Goal: Task Accomplishment & Management: Use online tool/utility

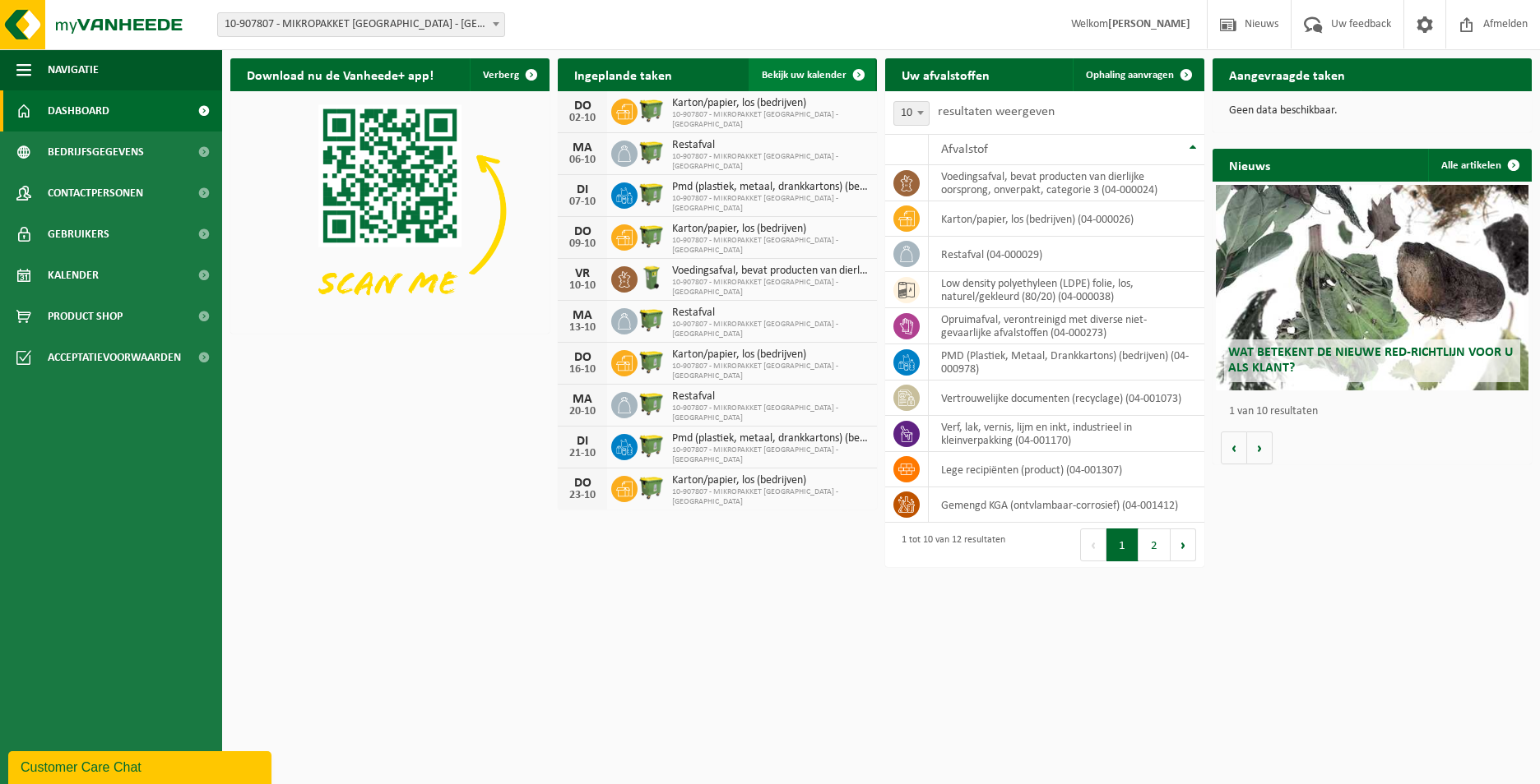
click at [821, 79] on span "Bekijk uw kalender" at bounding box center [804, 75] width 84 height 11
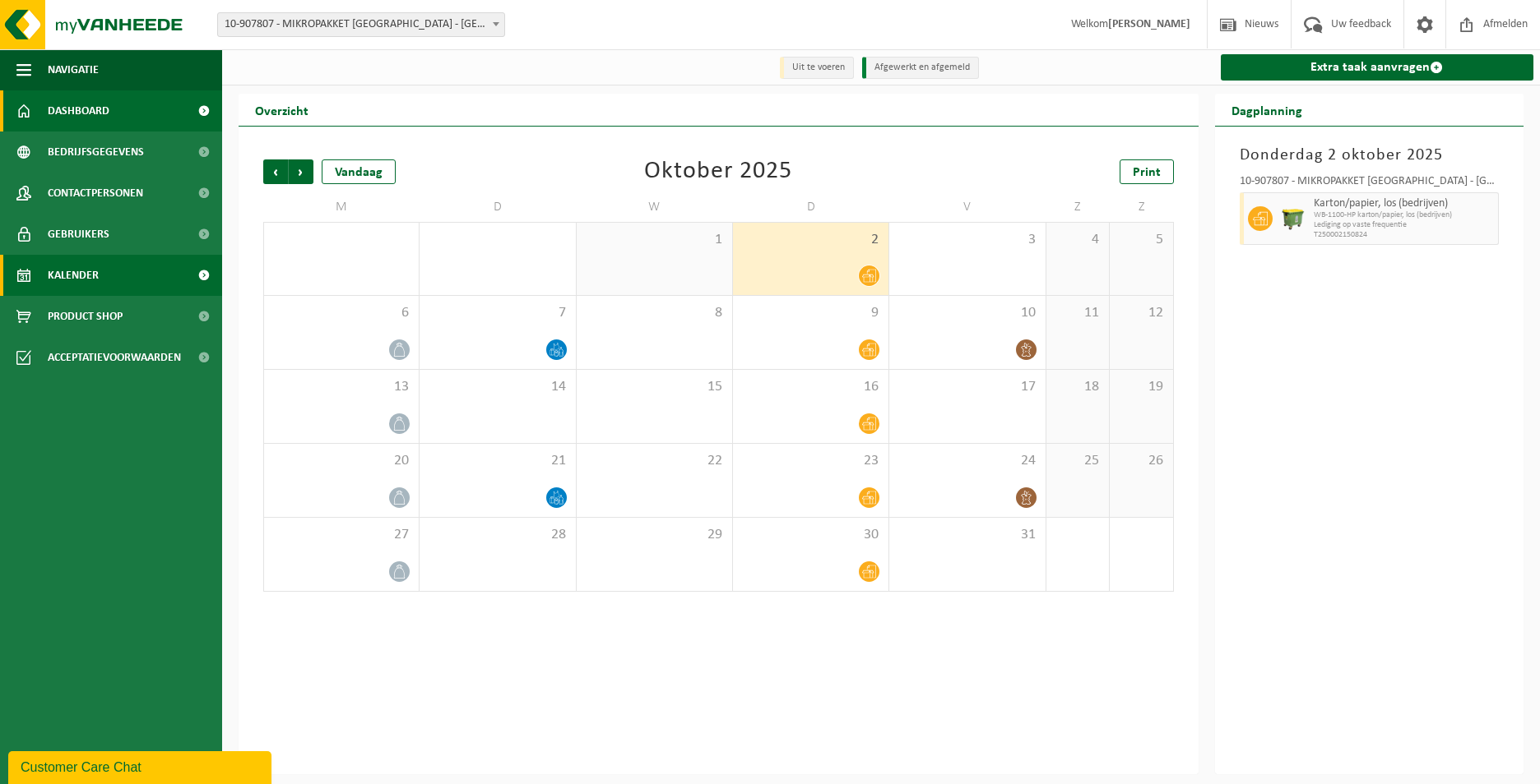
click at [117, 112] on link "Dashboard" at bounding box center [111, 111] width 222 height 41
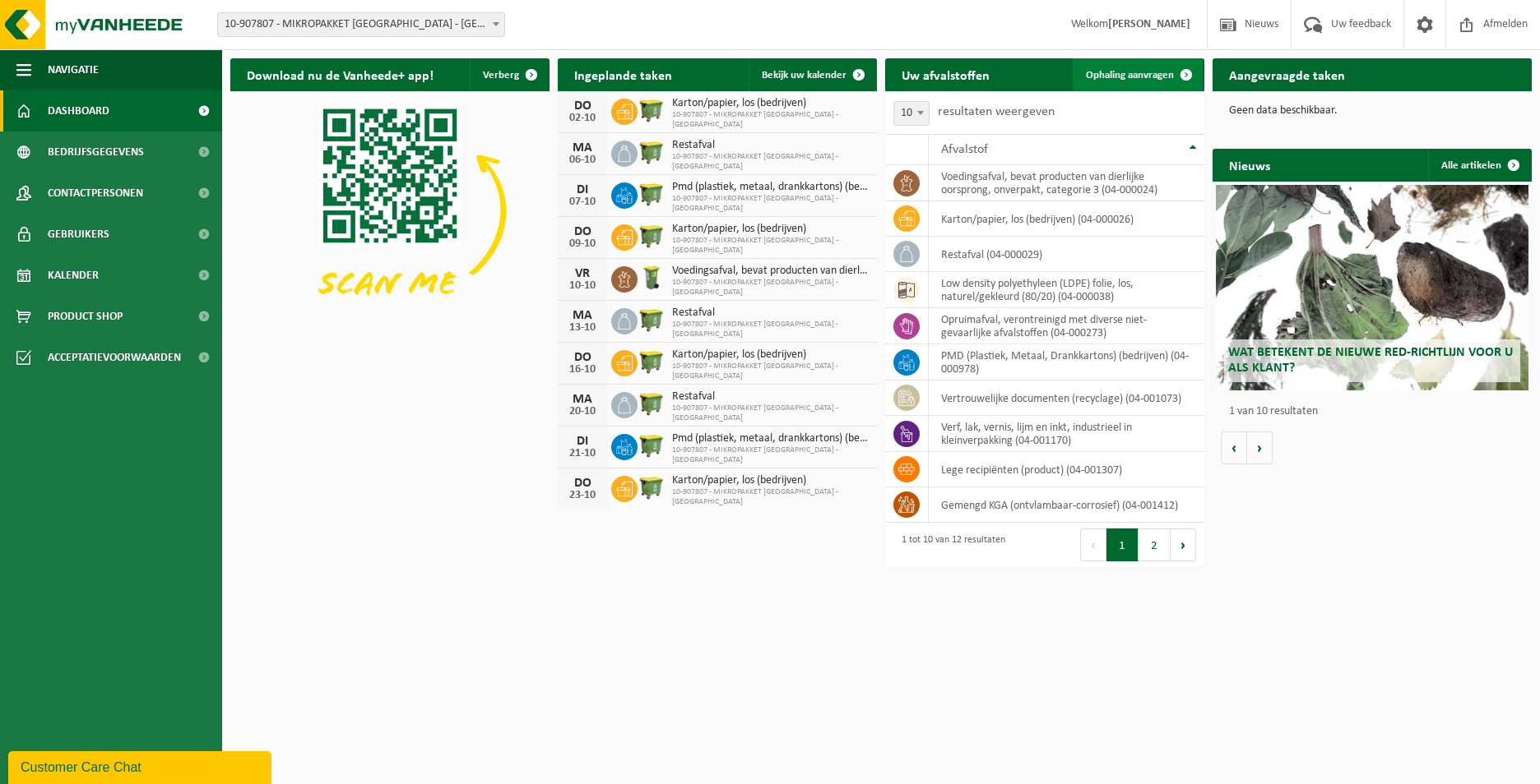
click at [1184, 74] on span at bounding box center [1185, 74] width 33 height 33
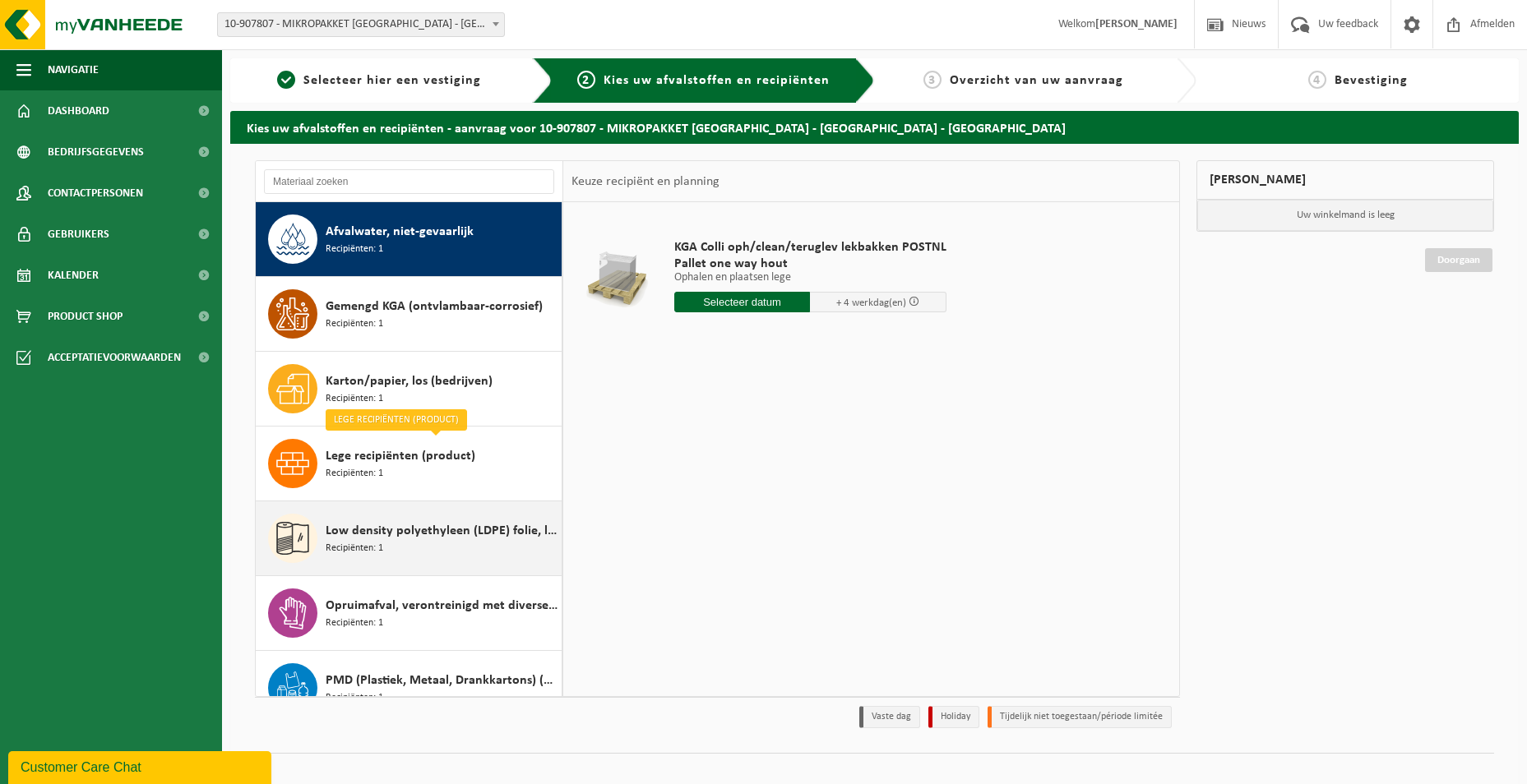
click at [436, 529] on span "Low density polyethyleen (LDPE) folie, los, naturel/gekleurd (80/20)" at bounding box center [441, 531] width 232 height 19
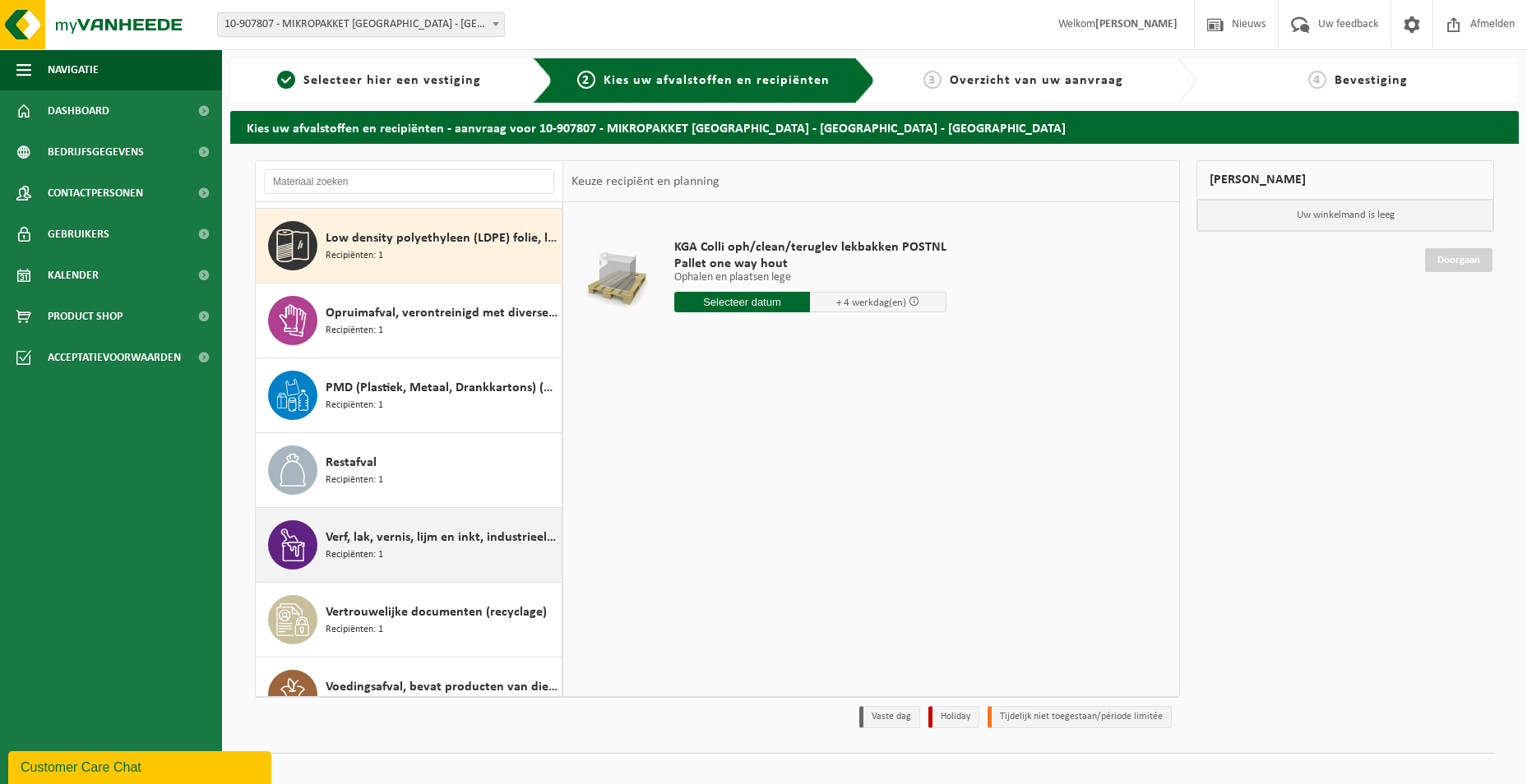
scroll to position [300, 0]
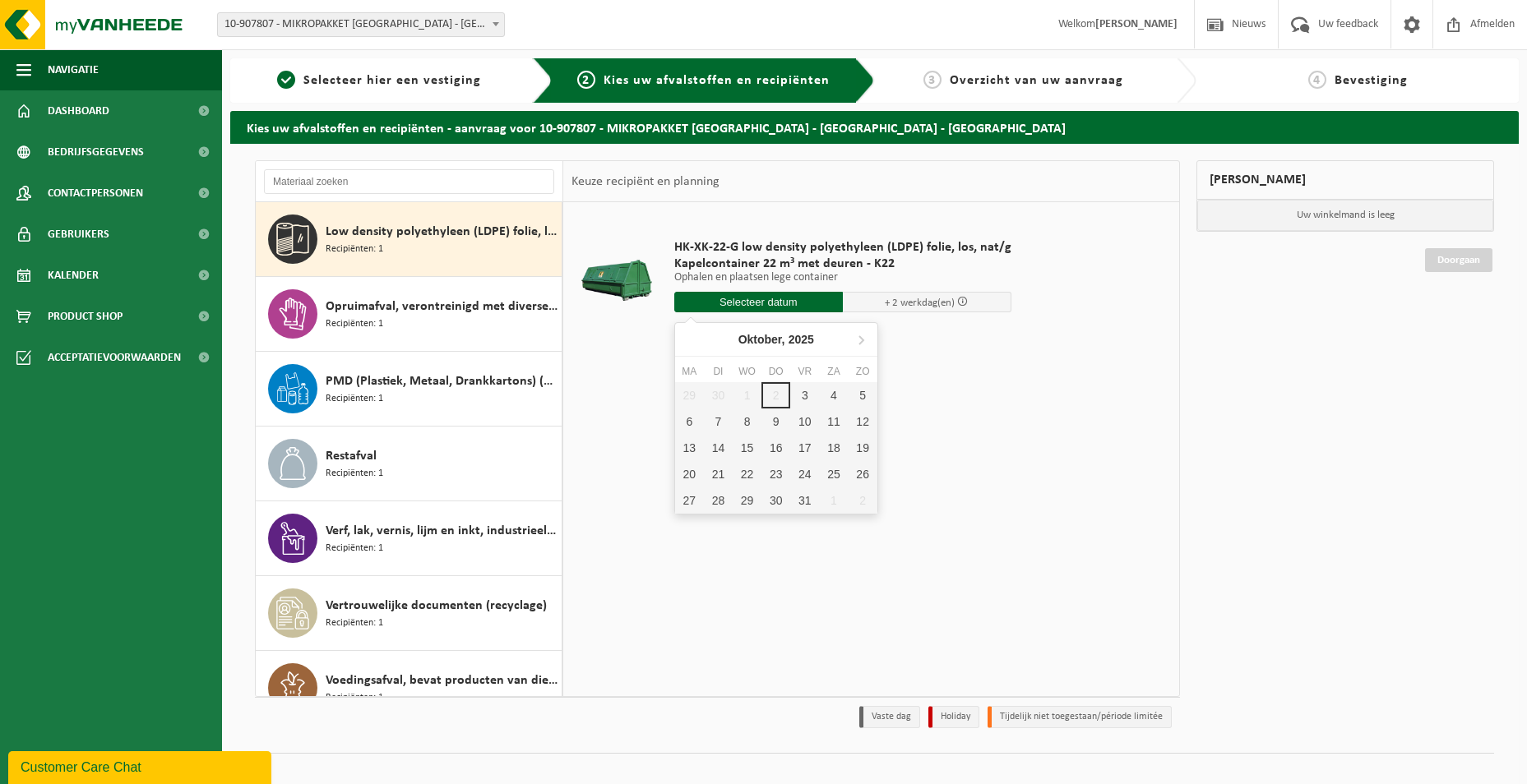
click at [770, 305] on input "text" at bounding box center [759, 302] width 169 height 20
click at [686, 424] on div "6" at bounding box center [690, 421] width 29 height 26
type input "Van 2025-10-06"
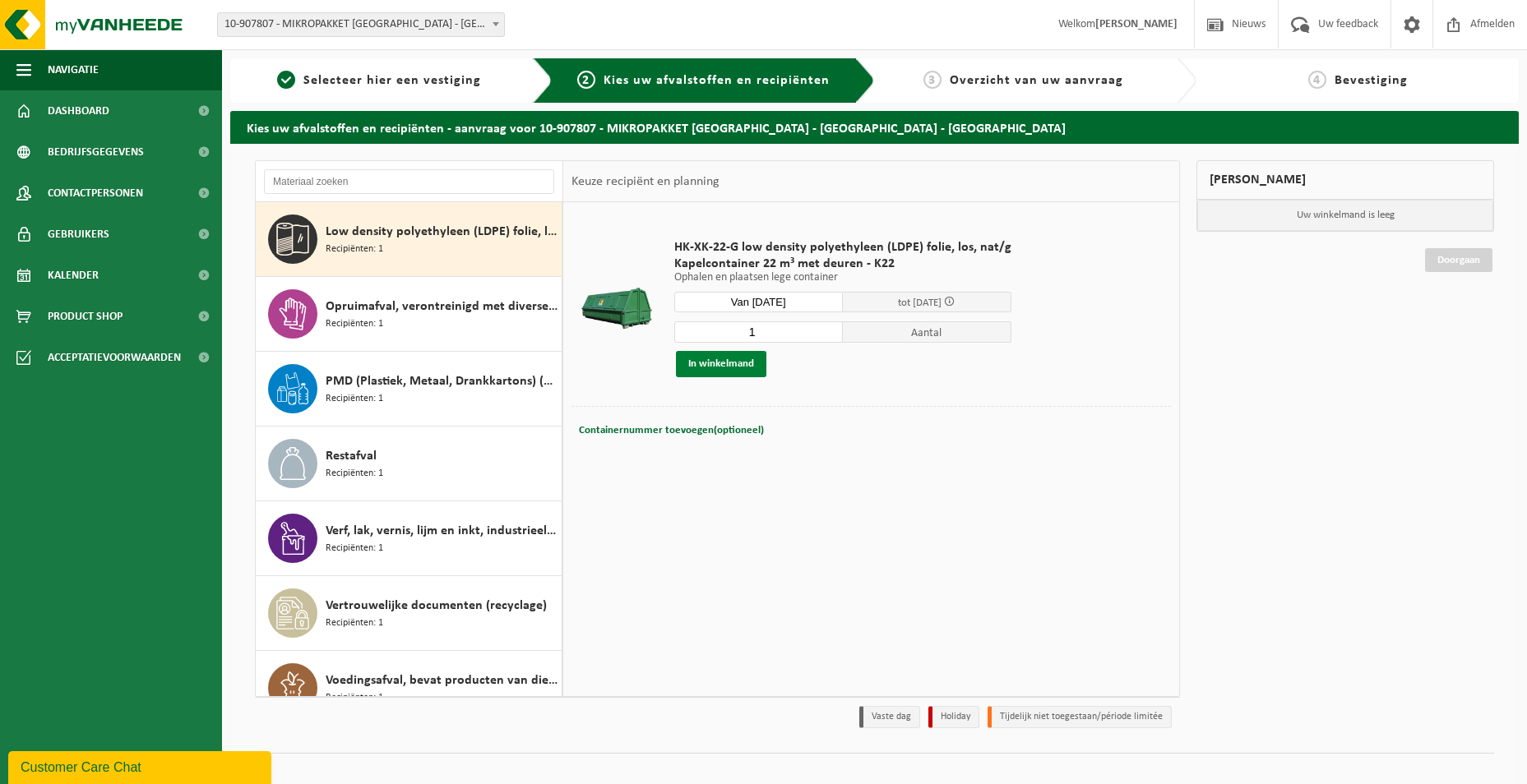
click at [699, 365] on button "In winkelmand" at bounding box center [721, 364] width 90 height 26
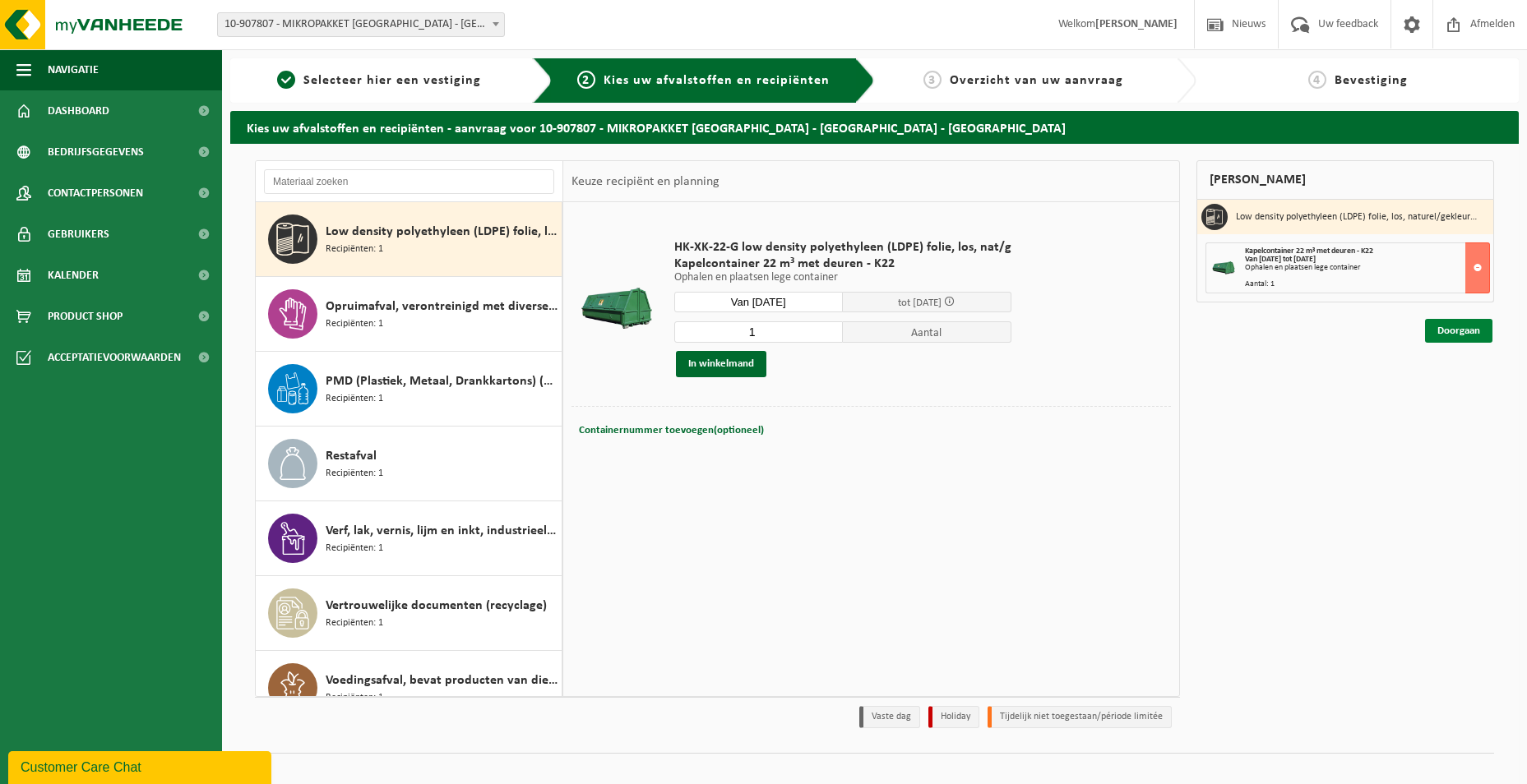
click at [1460, 332] on link "Doorgaan" at bounding box center [1459, 331] width 68 height 24
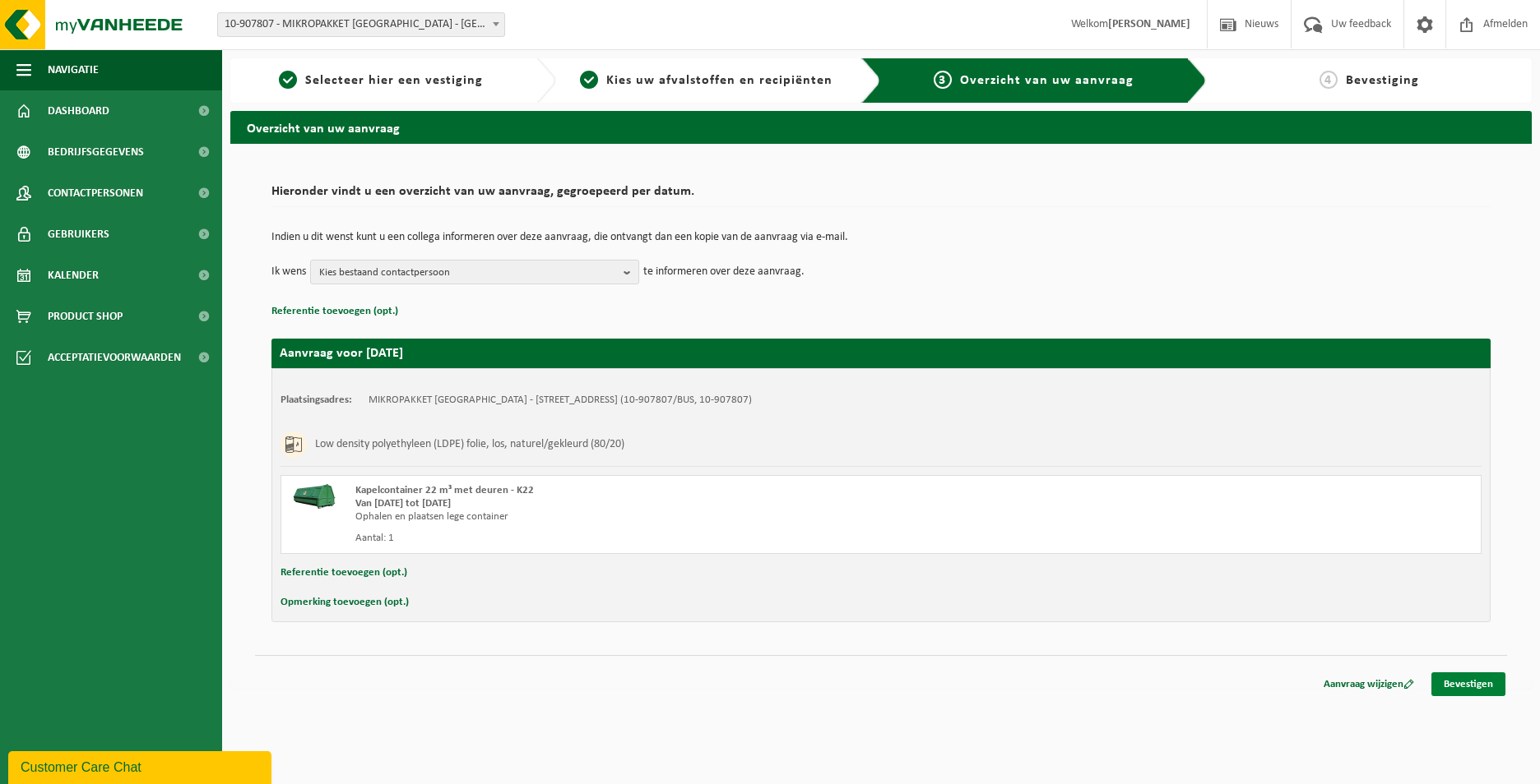
click at [1483, 688] on link "Bevestigen" at bounding box center [1468, 684] width 74 height 24
